Goal: Information Seeking & Learning: Learn about a topic

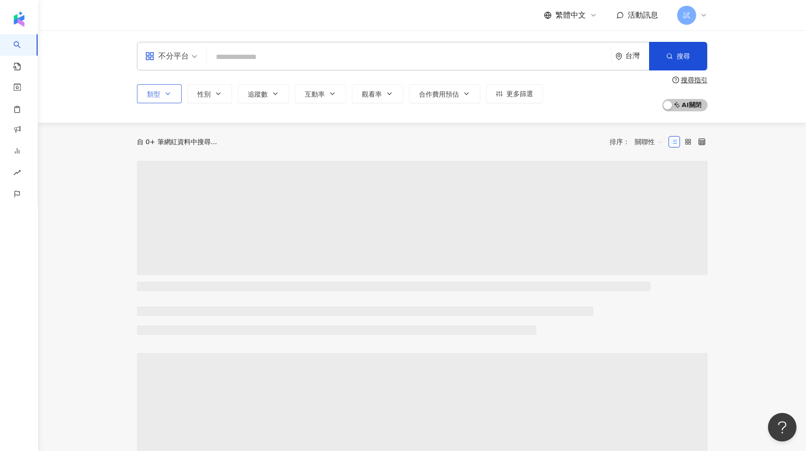
click at [174, 93] on button "類型" at bounding box center [159, 93] width 45 height 19
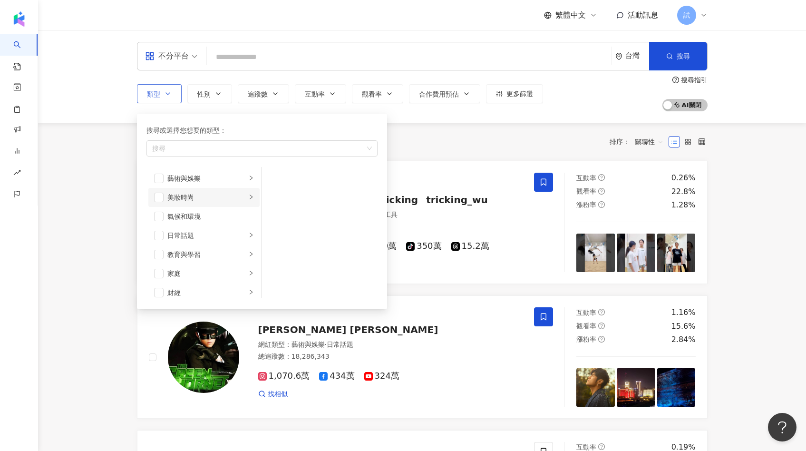
click at [179, 199] on div "美妝時尚" at bounding box center [206, 197] width 79 height 10
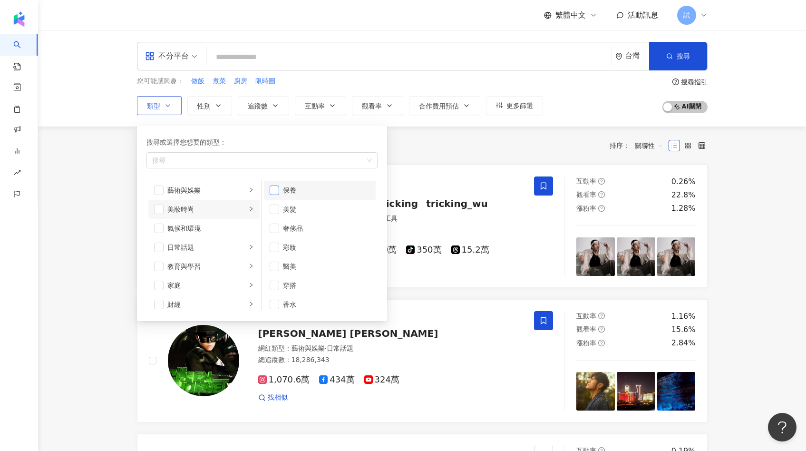
click at [275, 189] on span "button" at bounding box center [275, 190] width 10 height 10
click at [279, 206] on li "美髮" at bounding box center [320, 209] width 112 height 19
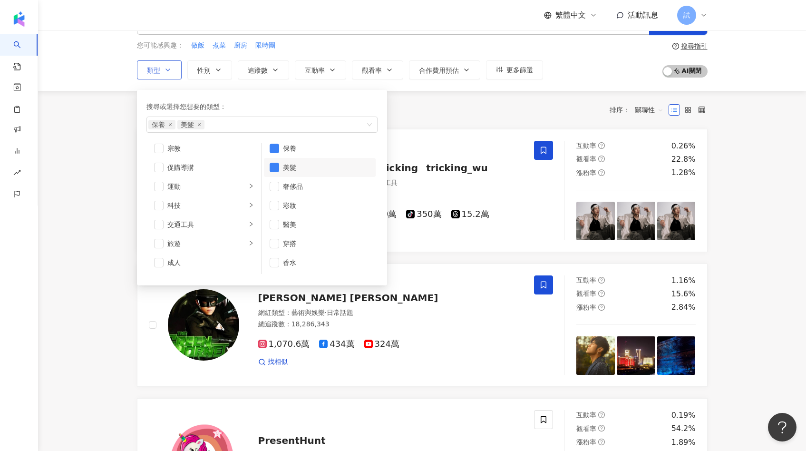
scroll to position [36, 0]
click at [190, 234] on li "旅遊" at bounding box center [203, 243] width 111 height 19
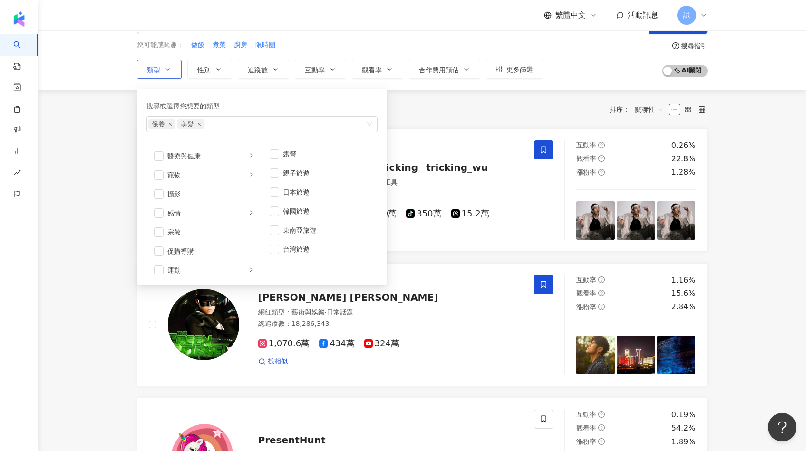
scroll to position [219, 0]
click at [401, 125] on div "共 10,000+ 筆 排序： 關聯性" at bounding box center [422, 109] width 571 height 38
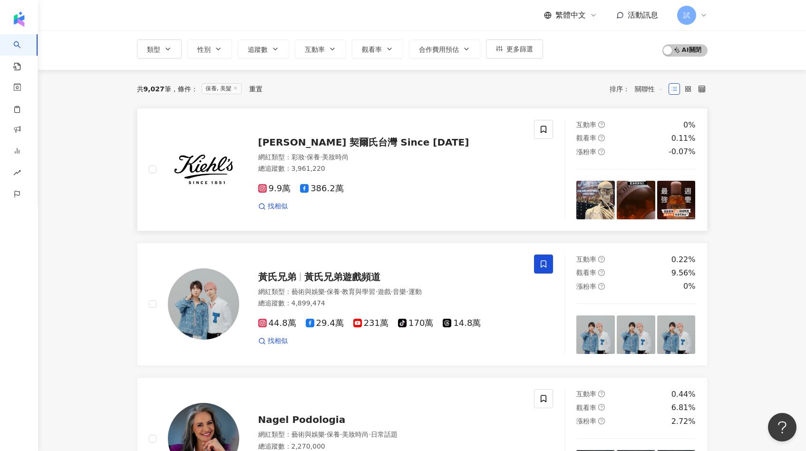
scroll to position [37, 0]
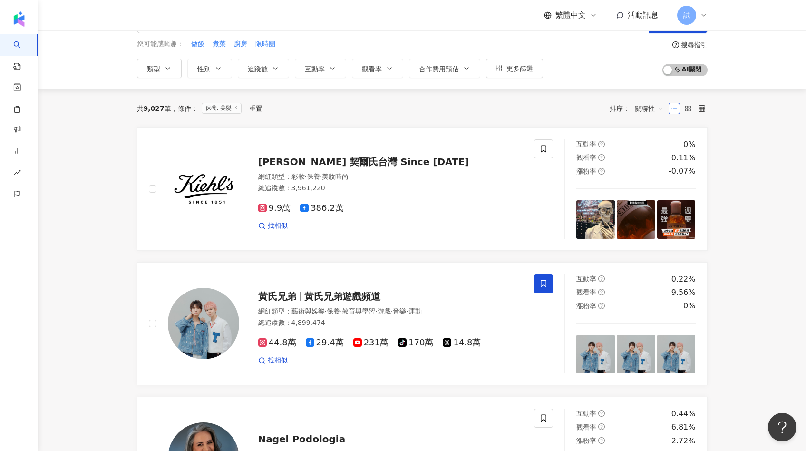
click at [242, 104] on span "保養, 美髮" at bounding box center [222, 108] width 40 height 11
click at [238, 108] on icon at bounding box center [235, 107] width 5 height 5
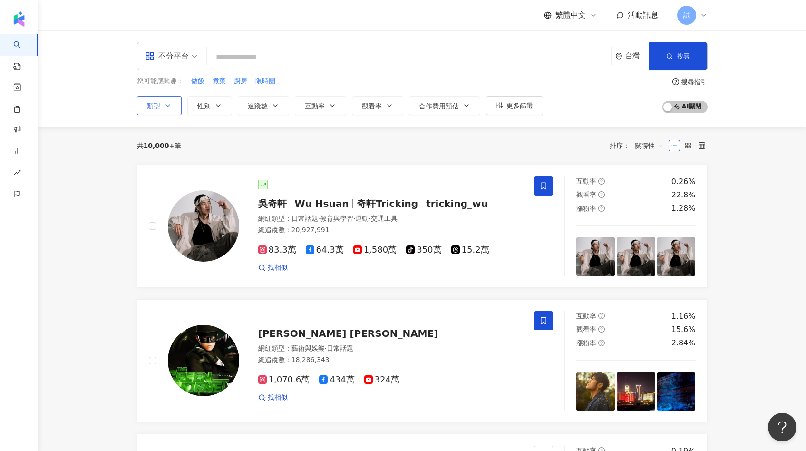
click at [160, 111] on button "類型" at bounding box center [159, 105] width 45 height 19
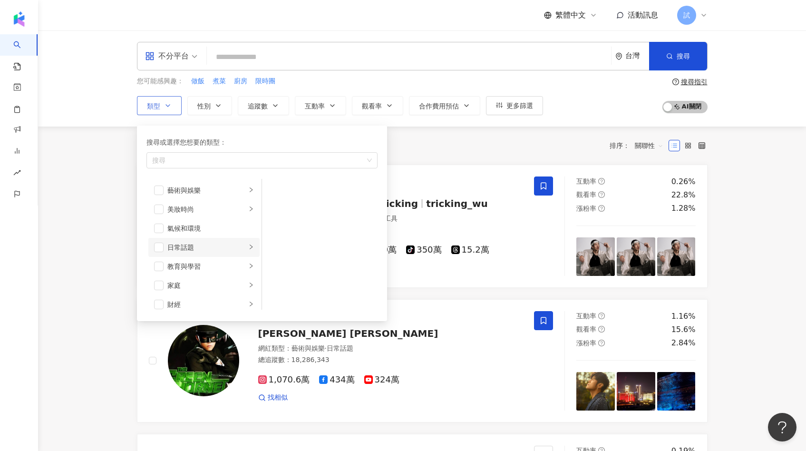
scroll to position [0, 0]
click at [182, 289] on div "家庭" at bounding box center [206, 285] width 79 height 10
click at [193, 274] on div "旅遊" at bounding box center [206, 279] width 79 height 10
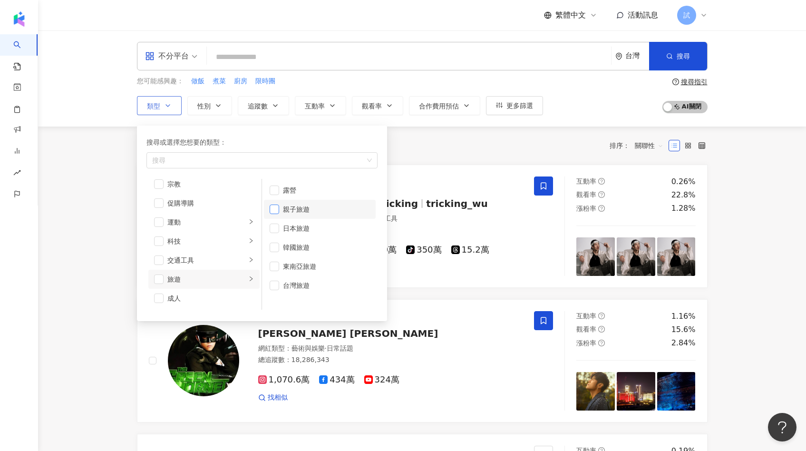
click at [274, 211] on span "button" at bounding box center [275, 210] width 10 height 10
click at [277, 230] on span "button" at bounding box center [275, 229] width 10 height 10
click at [278, 248] on span "button" at bounding box center [275, 248] width 10 height 10
click at [459, 136] on div "共 10,000+ 筆 排序： 關聯性" at bounding box center [422, 146] width 571 height 38
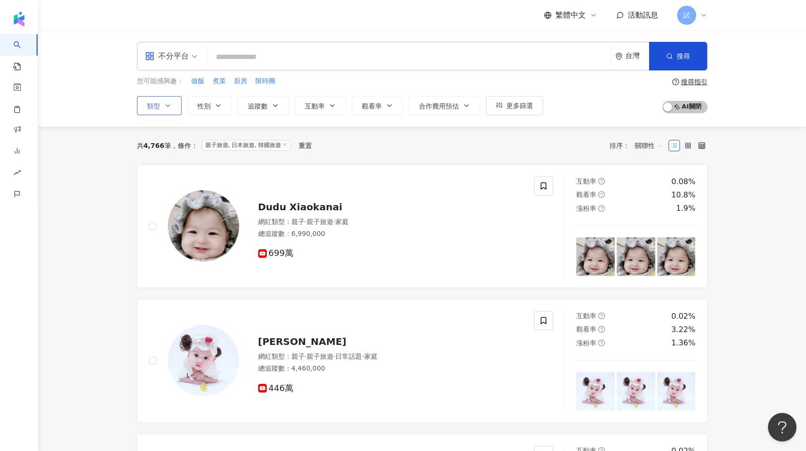
click at [172, 106] on button "類型" at bounding box center [159, 105] width 45 height 19
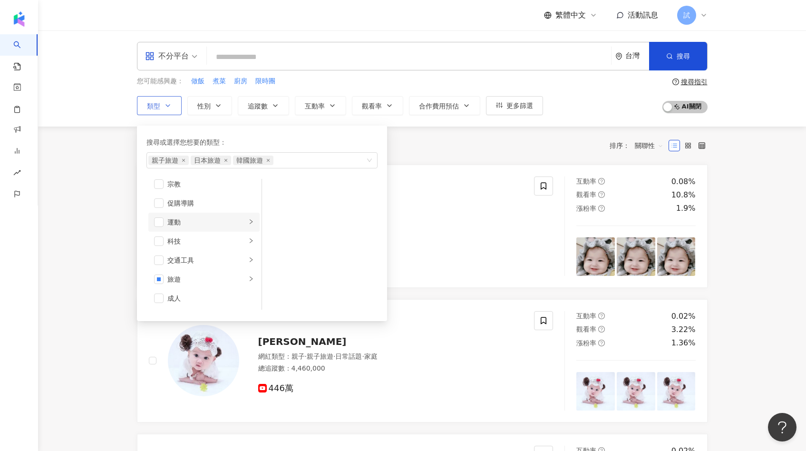
scroll to position [8, 0]
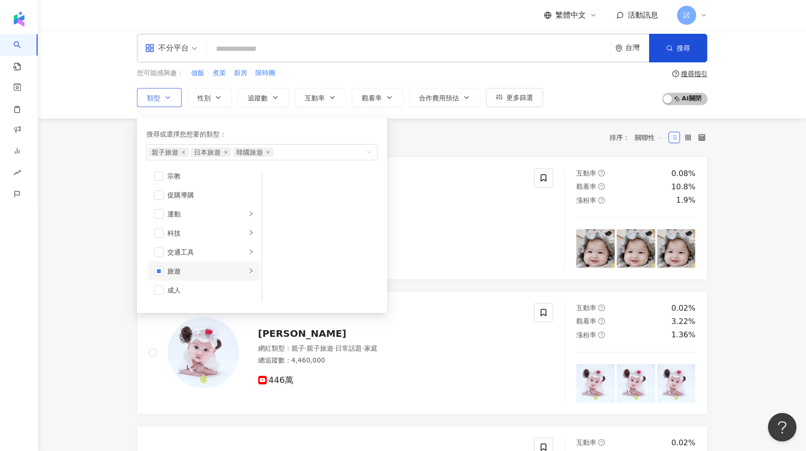
click at [188, 267] on div "旅遊" at bounding box center [206, 271] width 79 height 10
drag, startPoint x: 299, startPoint y: 184, endPoint x: 284, endPoint y: 183, distance: 15.2
click at [284, 183] on div "露營" at bounding box center [326, 182] width 87 height 10
